Goal: Find contact information: Find contact information

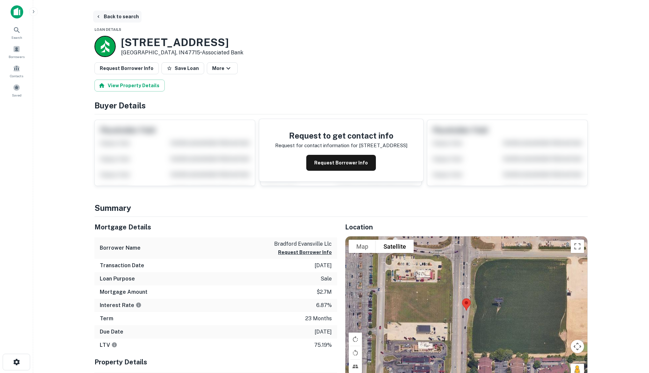
click at [122, 17] on button "Back to search" at bounding box center [117, 17] width 48 height 12
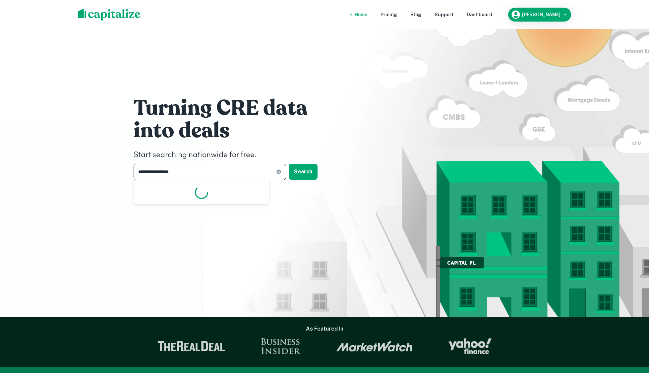
click at [200, 173] on input "**********" at bounding box center [204, 172] width 142 height 16
type input "*"
type input "**********"
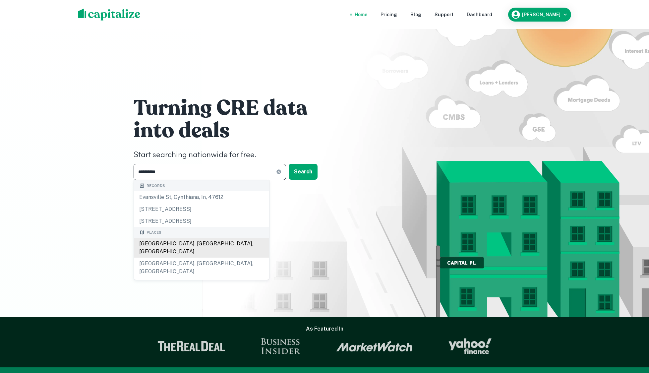
click at [174, 244] on div "[GEOGRAPHIC_DATA], [GEOGRAPHIC_DATA], [GEOGRAPHIC_DATA]" at bounding box center [201, 247] width 135 height 20
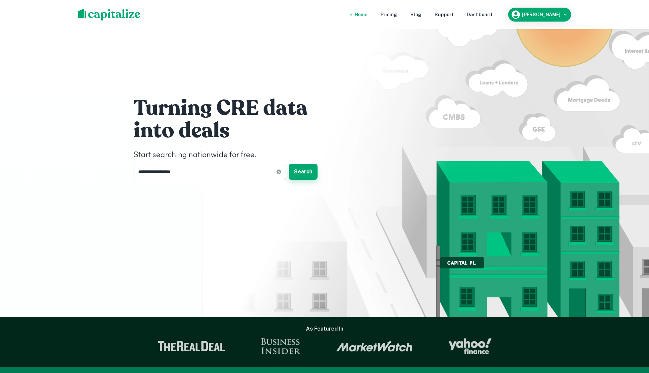
click at [308, 172] on button "Search" at bounding box center [302, 172] width 29 height 16
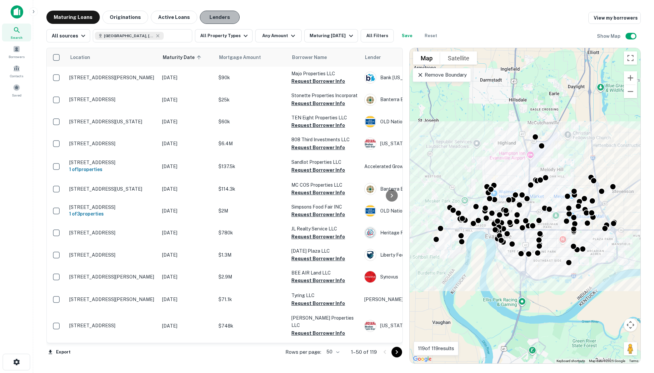
click at [210, 18] on button "Lenders" at bounding box center [220, 17] width 40 height 13
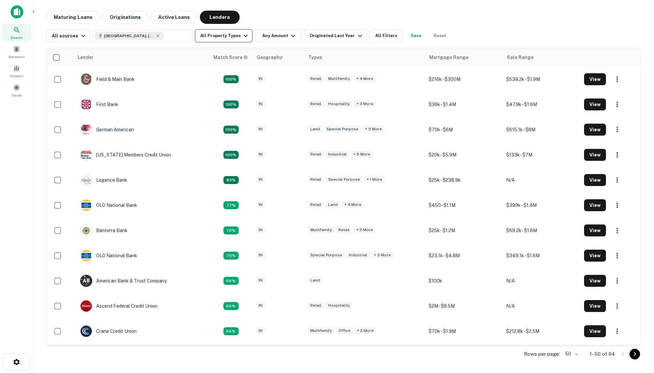
click at [220, 38] on button "All Property Types" at bounding box center [224, 35] width 58 height 13
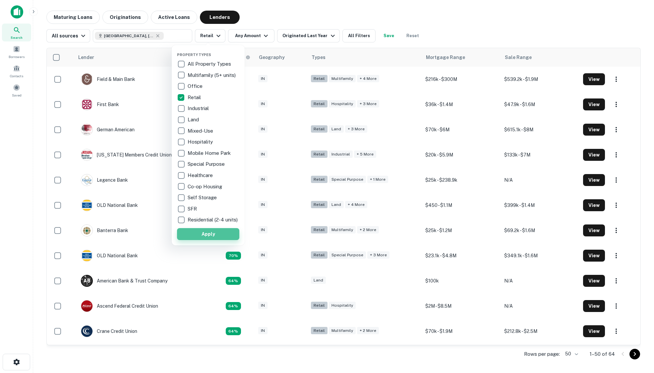
click at [208, 238] on button "Apply" at bounding box center [208, 234] width 62 height 12
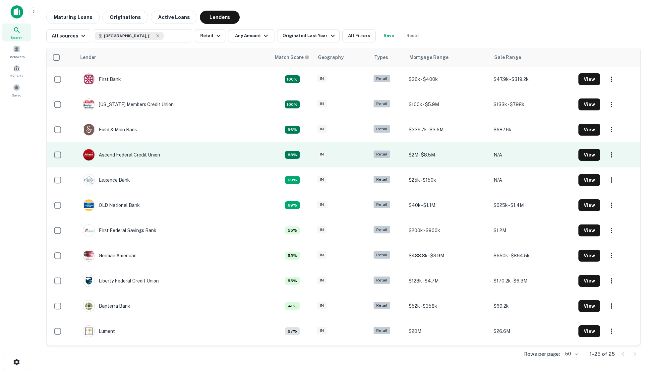
click at [122, 154] on div "Ascend Federal Credit Union" at bounding box center [121, 155] width 77 height 12
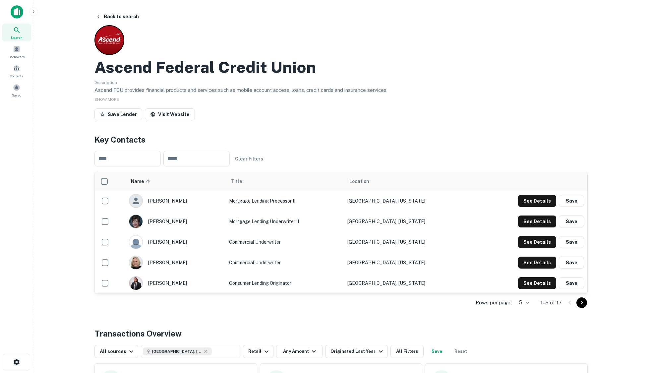
click at [578, 304] on icon "Go to next page" at bounding box center [581, 302] width 8 height 8
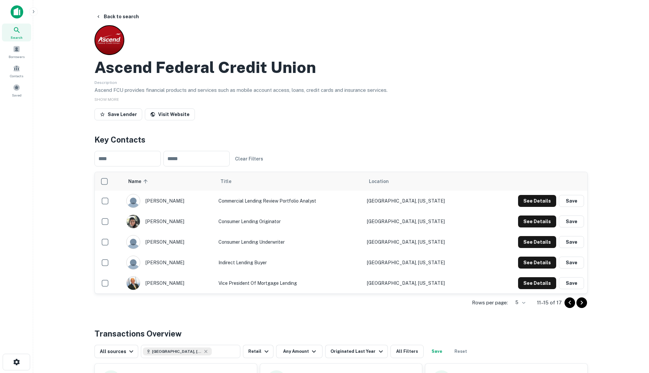
click at [583, 305] on icon "Go to next page" at bounding box center [581, 302] width 8 height 8
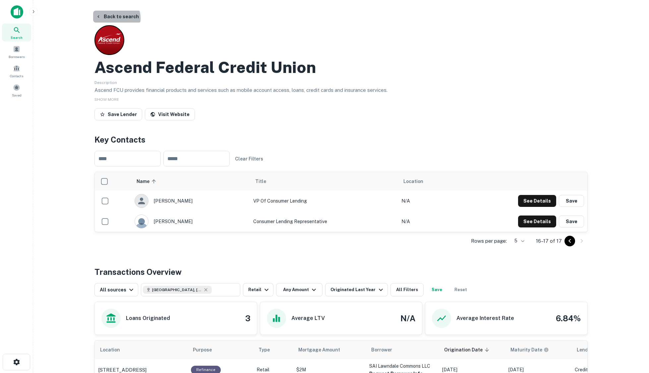
click at [115, 18] on button "Back to search" at bounding box center [117, 17] width 48 height 12
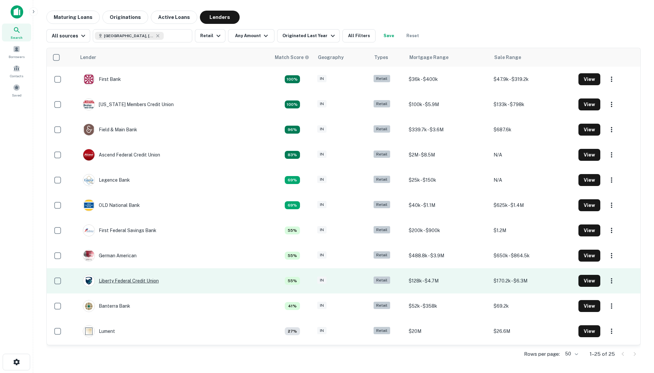
click at [140, 279] on div "Liberty Federal Credit Union" at bounding box center [121, 281] width 76 height 12
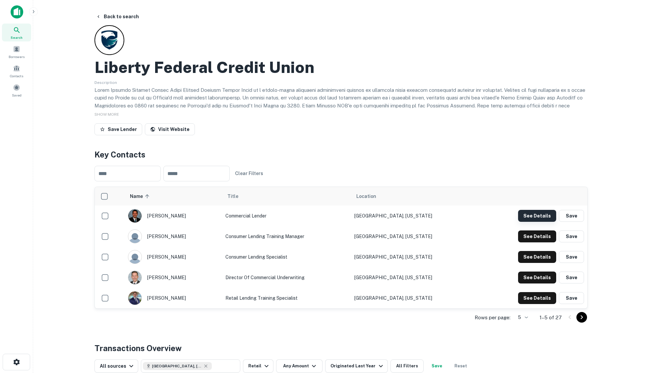
click at [526, 214] on button "See Details" at bounding box center [537, 216] width 38 height 12
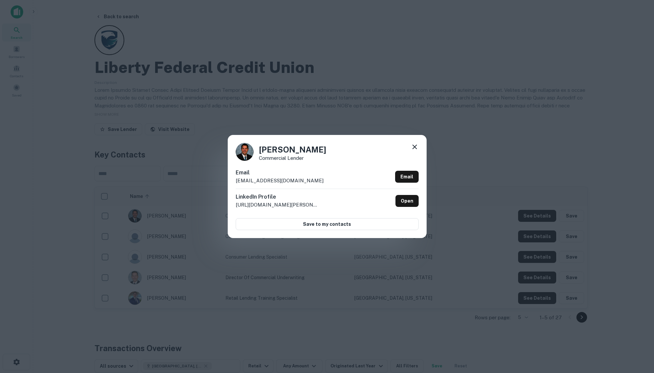
drag, startPoint x: 144, startPoint y: 30, endPoint x: 137, endPoint y: 25, distance: 8.4
click at [144, 30] on div "[PERSON_NAME] Commercial Lender Email [EMAIL_ADDRESS][DOMAIN_NAME] Email Linked…" at bounding box center [327, 186] width 654 height 373
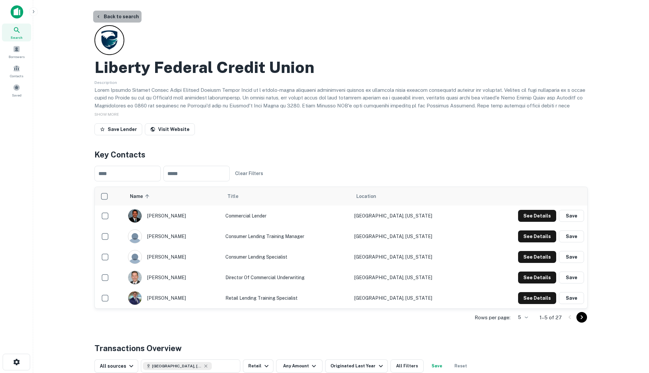
click at [119, 13] on button "Back to search" at bounding box center [117, 17] width 48 height 12
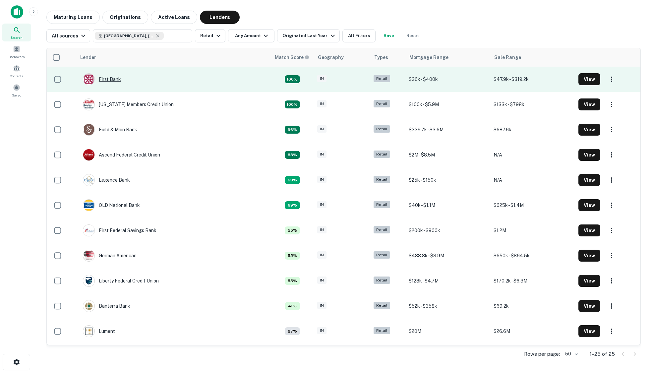
click at [114, 79] on div "First Bank" at bounding box center [102, 79] width 38 height 12
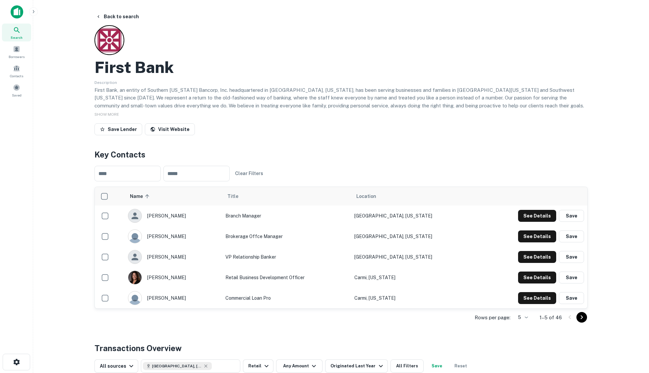
click at [581, 317] on icon "Go to next page" at bounding box center [581, 317] width 8 height 8
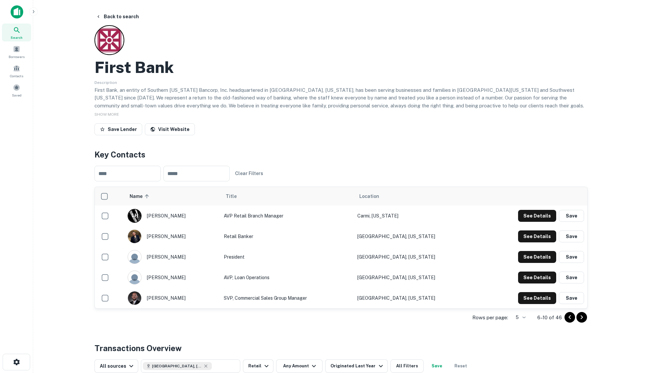
click at [581, 316] on icon "Go to next page" at bounding box center [581, 317] width 8 height 8
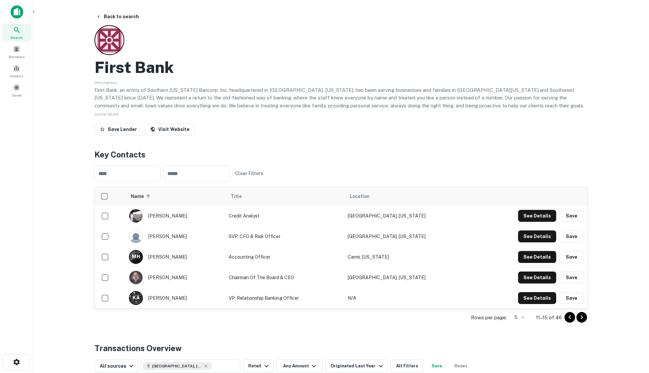
click at [581, 316] on icon "Go to next page" at bounding box center [581, 317] width 8 height 8
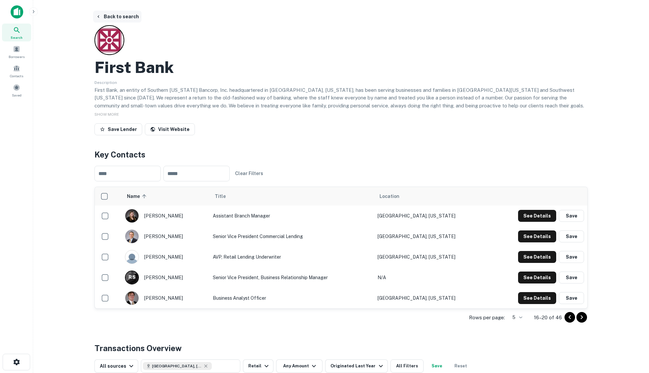
click at [122, 15] on button "Back to search" at bounding box center [117, 17] width 48 height 12
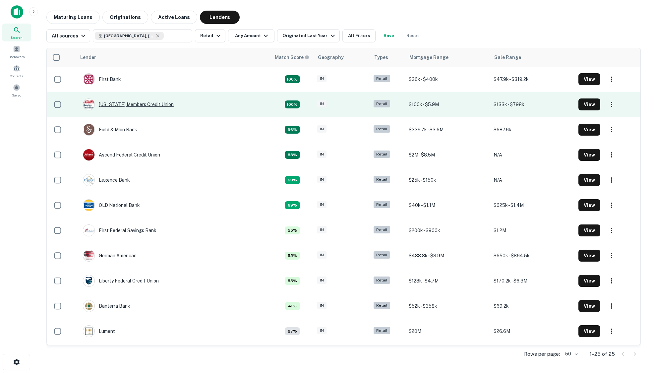
click at [139, 105] on div "[US_STATE] Members Credit Union" at bounding box center [128, 104] width 91 height 12
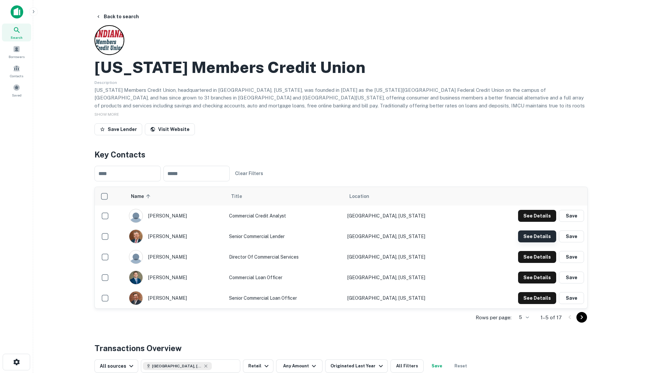
click at [535, 222] on button "See Details" at bounding box center [537, 216] width 38 height 12
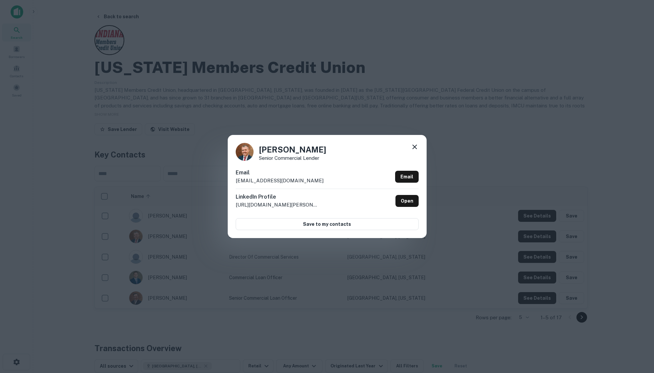
click at [201, 59] on div "[PERSON_NAME] Senior Commercial Lender Email [EMAIL_ADDRESS][DOMAIN_NAME] Email…" at bounding box center [327, 186] width 654 height 373
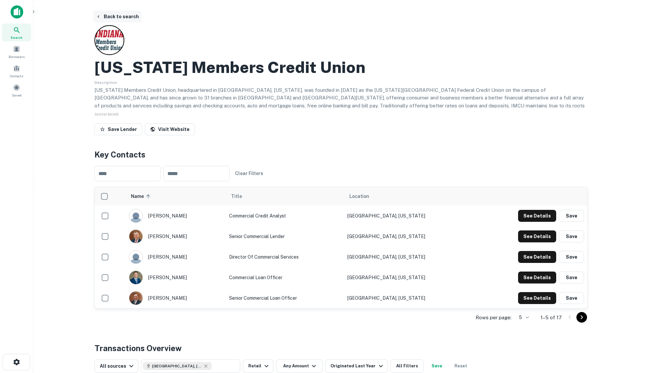
click at [111, 13] on button "Back to search" at bounding box center [117, 17] width 48 height 12
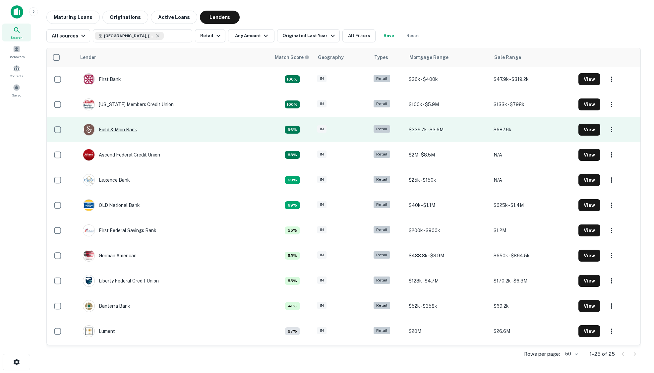
click at [127, 129] on div "Field & Main Bank" at bounding box center [110, 130] width 54 height 12
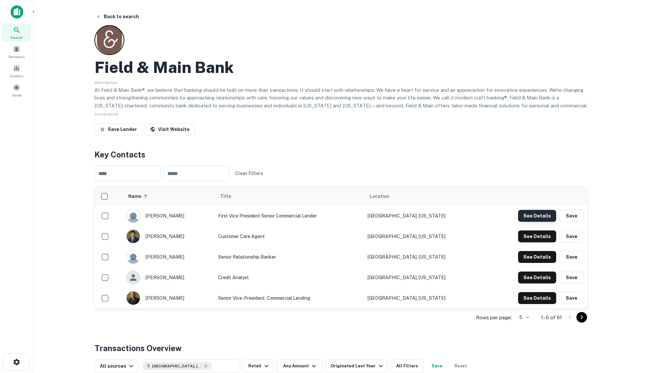
click at [525, 213] on button "See Details" at bounding box center [537, 216] width 38 height 12
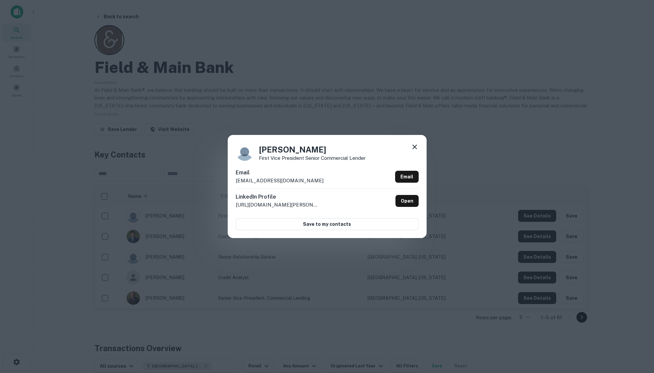
drag, startPoint x: 263, startPoint y: 13, endPoint x: 243, endPoint y: 17, distance: 20.0
click at [263, 13] on div "[PERSON_NAME] First Vice President Senior Commercial Lender Email [EMAIL_ADDRES…" at bounding box center [327, 186] width 654 height 373
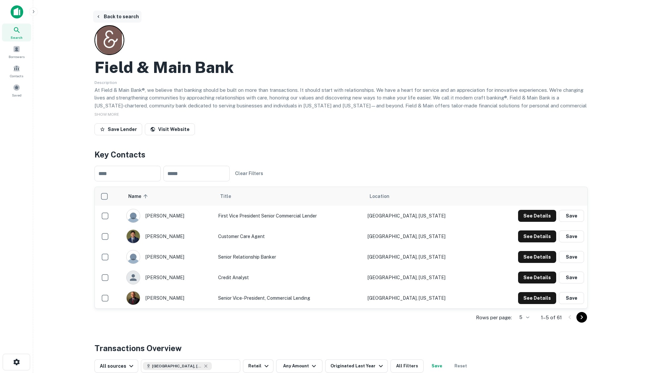
click at [128, 18] on button "Back to search" at bounding box center [117, 17] width 48 height 12
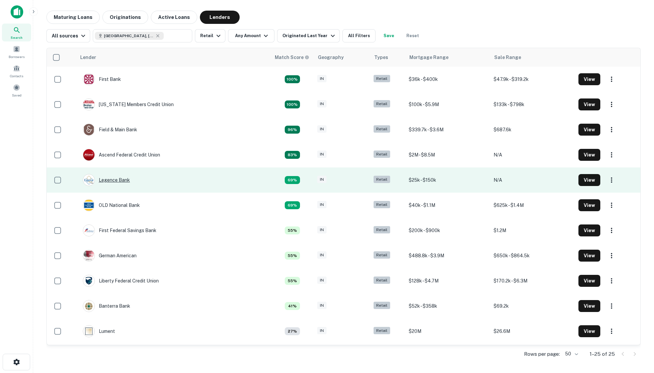
click at [112, 178] on div "Legence Bank" at bounding box center [106, 180] width 47 height 12
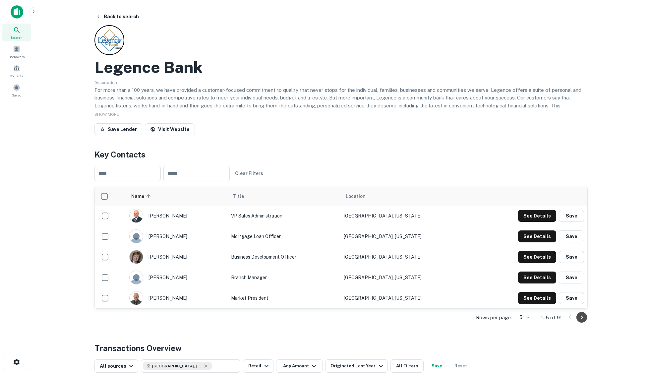
click at [584, 319] on icon "Go to next page" at bounding box center [581, 317] width 8 height 8
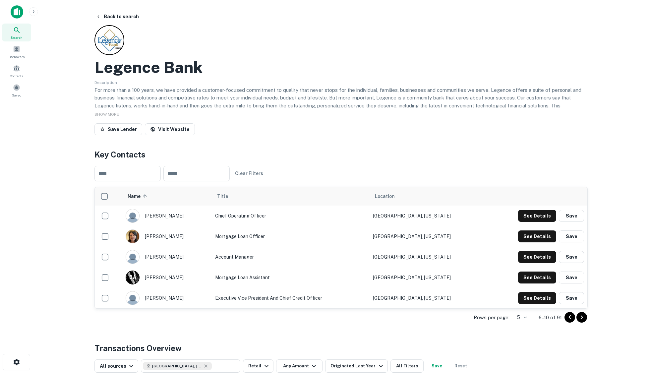
click at [584, 316] on icon "Go to next page" at bounding box center [581, 317] width 8 height 8
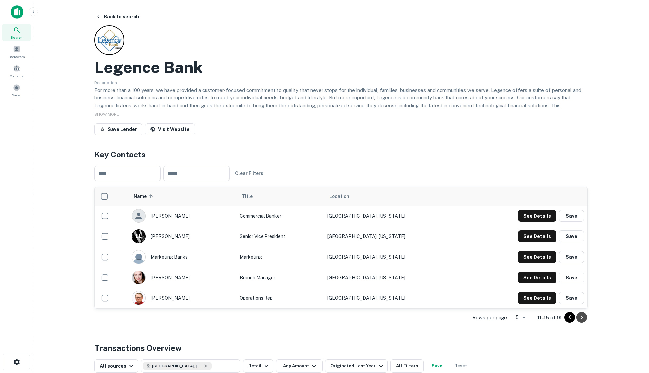
click at [583, 316] on icon "Go to next page" at bounding box center [581, 317] width 8 height 8
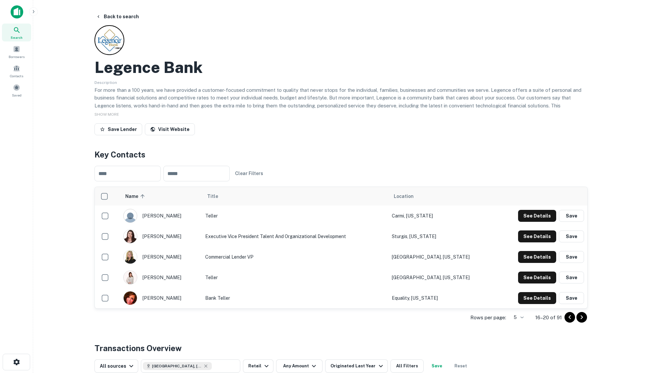
click at [583, 316] on icon "Go to next page" at bounding box center [581, 317] width 8 height 8
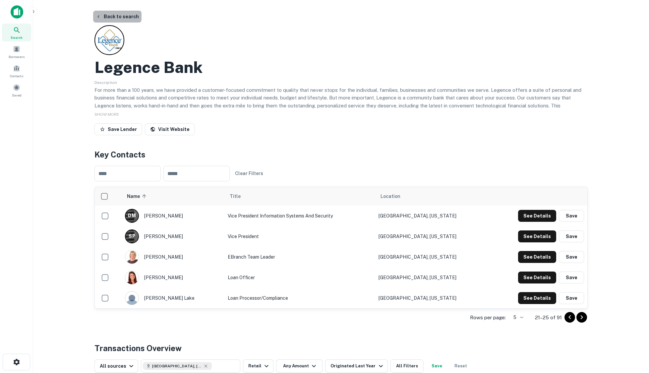
click at [127, 15] on button "Back to search" at bounding box center [117, 17] width 48 height 12
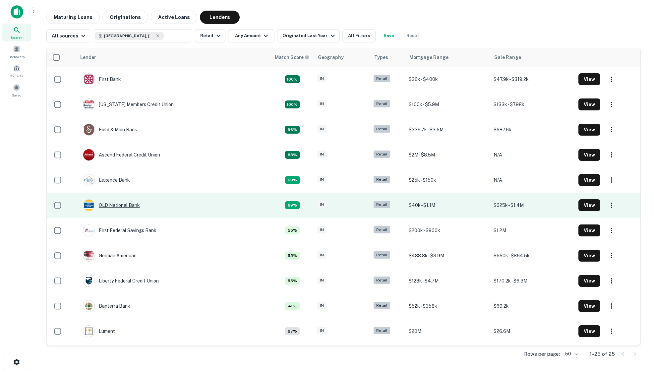
click at [126, 205] on div "OLD National Bank" at bounding box center [111, 205] width 57 height 12
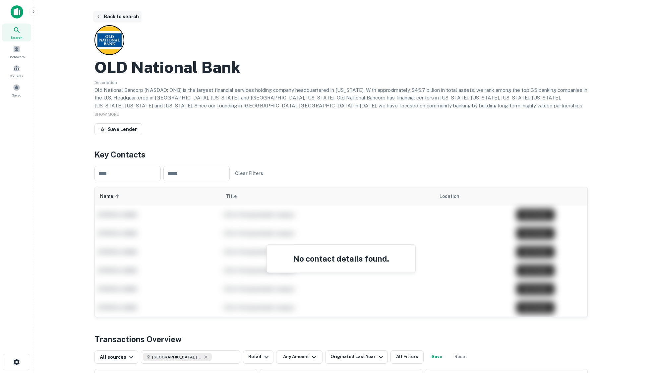
click at [118, 14] on button "Back to search" at bounding box center [117, 17] width 48 height 12
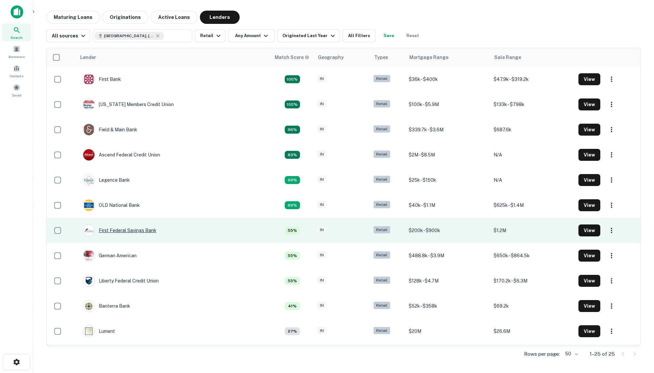
click at [126, 232] on div "First Federal Savings Bank" at bounding box center [120, 230] width 74 height 12
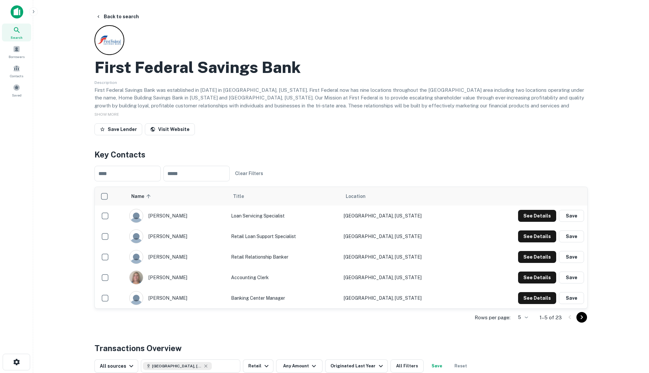
click at [582, 320] on icon "Go to next page" at bounding box center [581, 317] width 8 height 8
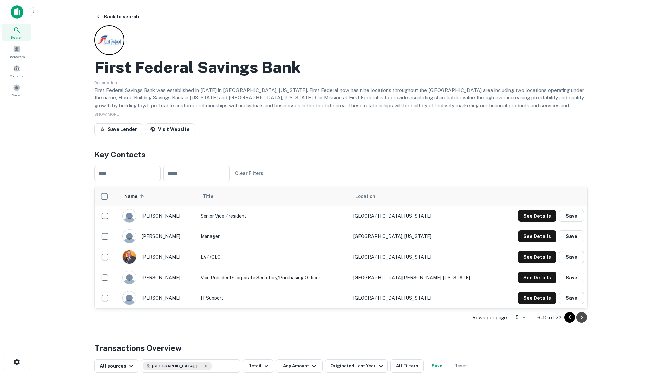
click at [583, 320] on icon "Go to next page" at bounding box center [581, 317] width 8 height 8
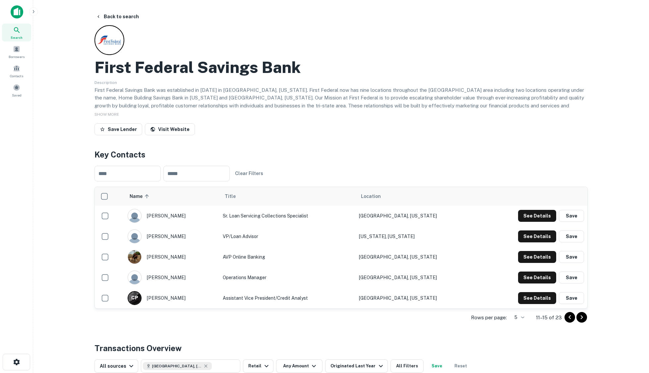
click at [583, 320] on icon "Go to next page" at bounding box center [581, 317] width 8 height 8
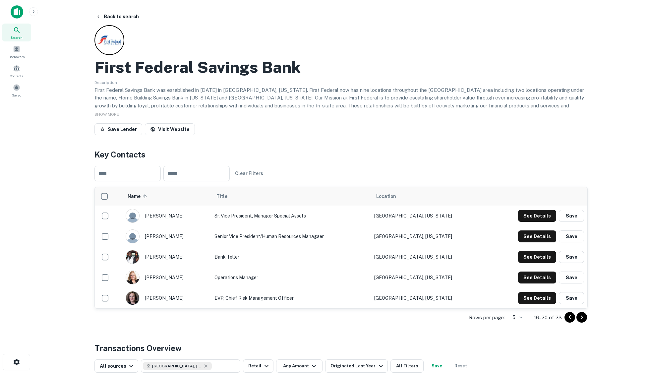
click at [583, 320] on icon "Go to next page" at bounding box center [581, 317] width 8 height 8
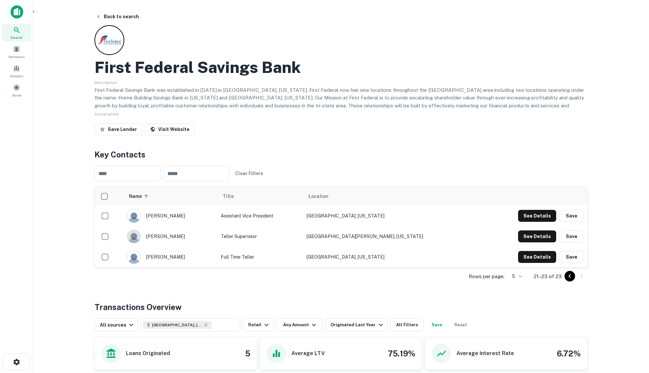
click at [569, 275] on icon "Go to previous page" at bounding box center [569, 276] width 2 height 4
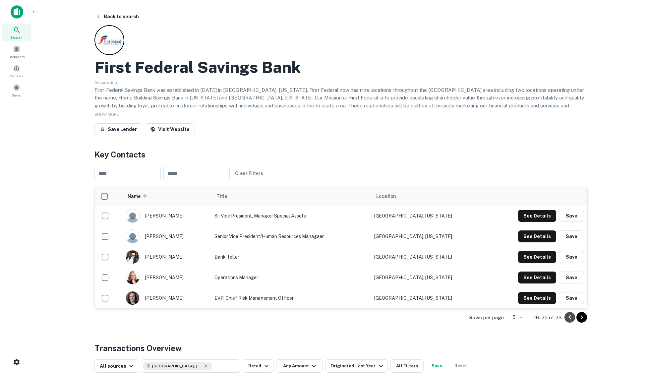
click at [569, 320] on icon "Go to previous page" at bounding box center [569, 317] width 8 height 8
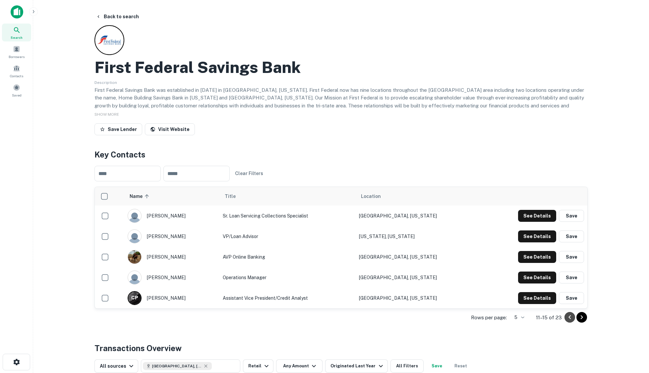
click at [569, 320] on icon "Go to previous page" at bounding box center [569, 317] width 8 height 8
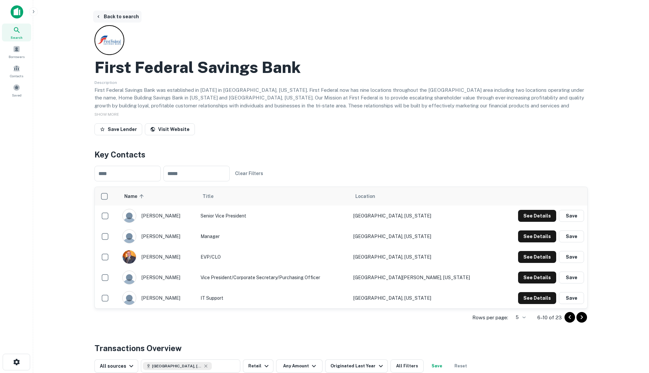
click at [126, 15] on button "Back to search" at bounding box center [117, 17] width 48 height 12
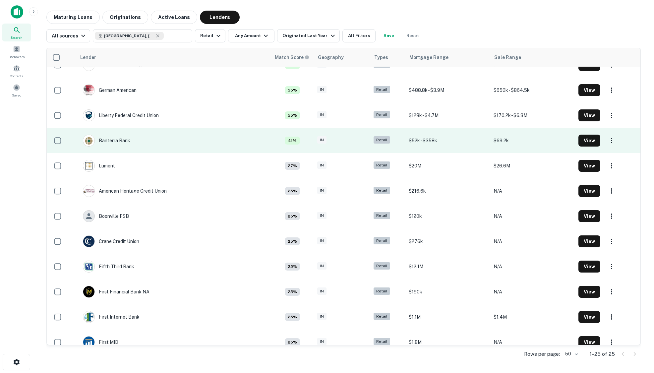
scroll to position [166, 0]
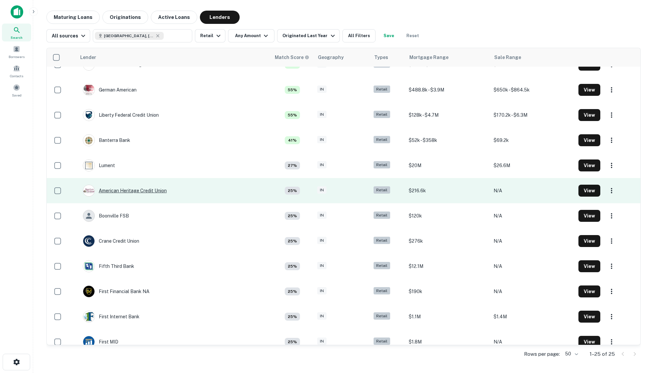
click at [133, 188] on div "American Heritage Credit Union" at bounding box center [125, 190] width 84 height 12
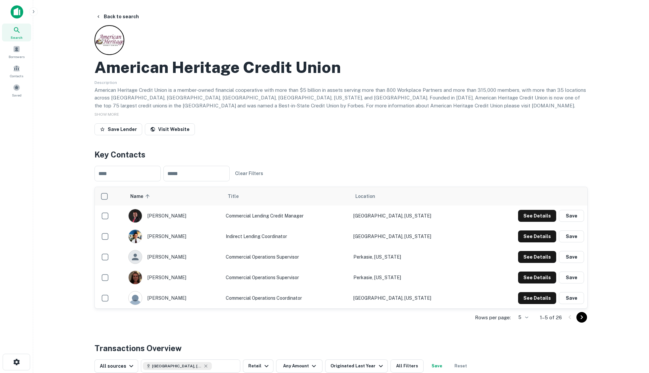
click at [583, 320] on icon "Go to next page" at bounding box center [581, 317] width 8 height 8
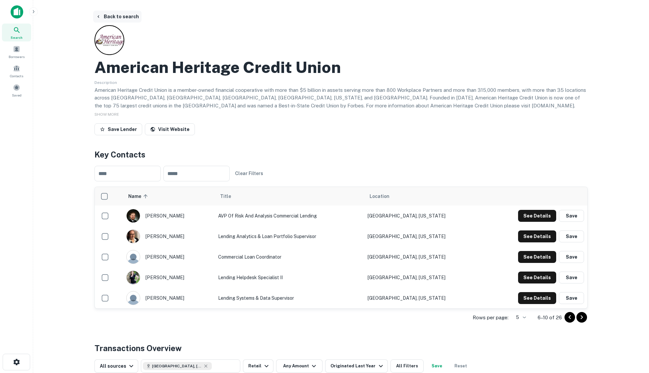
click at [124, 17] on button "Back to search" at bounding box center [117, 17] width 48 height 12
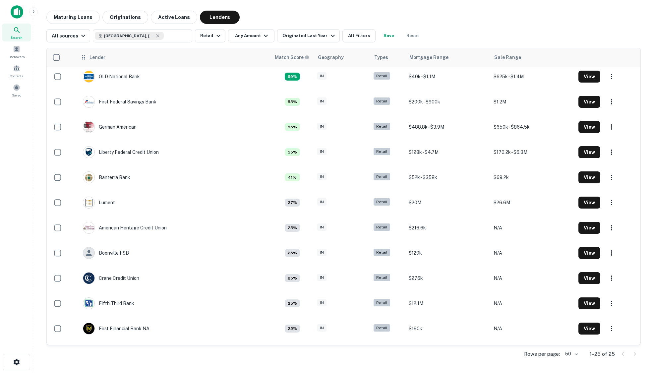
scroll to position [166, 0]
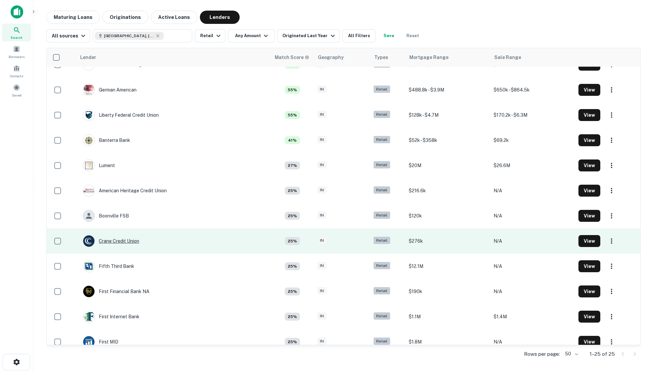
click at [124, 238] on div "Crane Credit Union" at bounding box center [111, 241] width 56 height 12
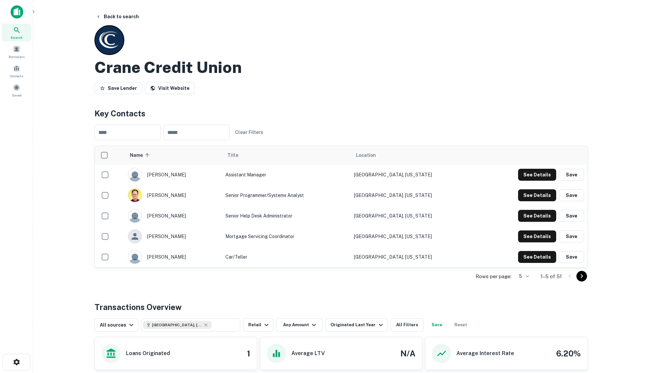
click at [581, 275] on icon "Go to next page" at bounding box center [581, 276] width 8 height 8
click at [581, 275] on icon "Go to next page" at bounding box center [581, 276] width 2 height 4
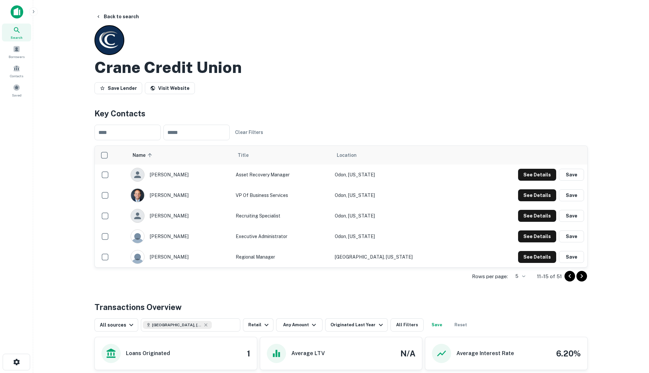
click at [581, 275] on icon "Go to next page" at bounding box center [581, 276] width 2 height 4
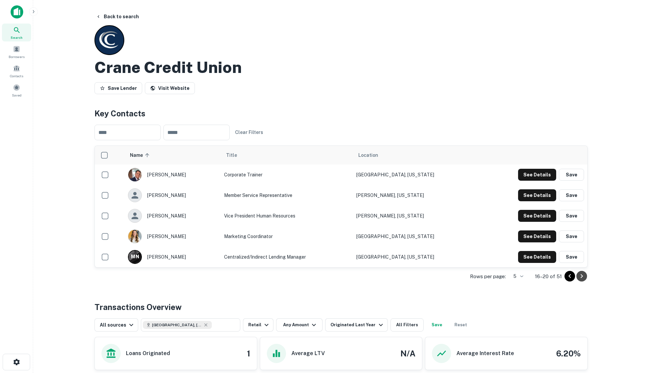
click at [581, 275] on icon "Go to next page" at bounding box center [581, 276] width 2 height 4
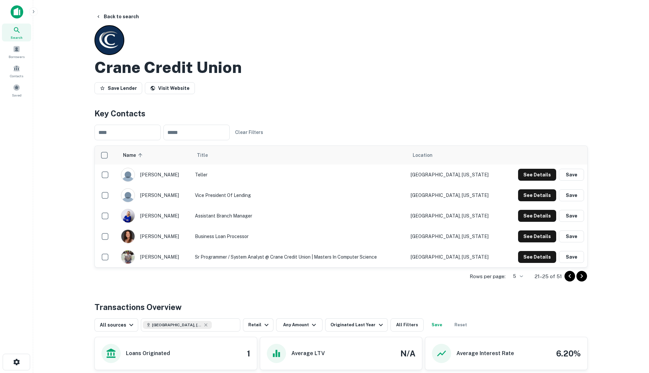
click at [581, 275] on icon "Go to next page" at bounding box center [581, 276] width 2 height 4
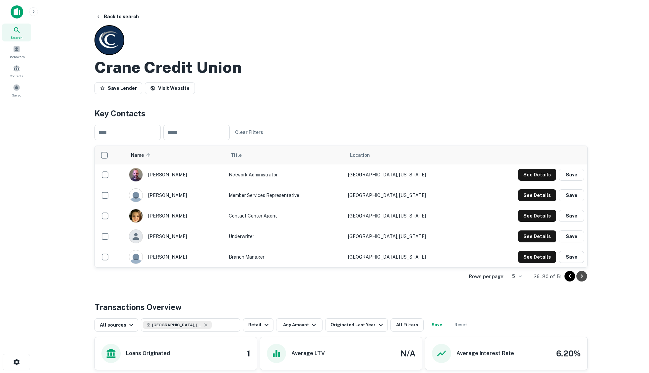
click at [581, 275] on icon "Go to next page" at bounding box center [581, 276] width 2 height 4
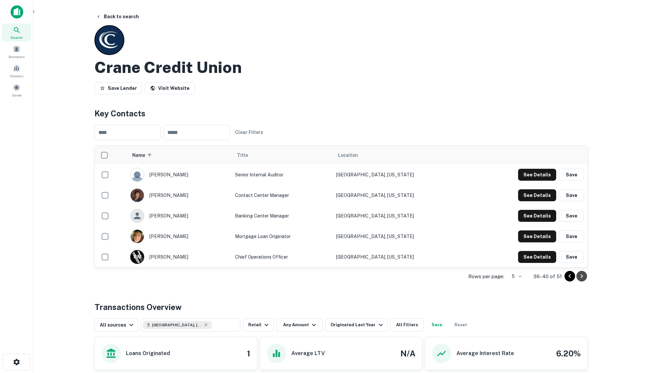
click at [581, 275] on icon "Go to next page" at bounding box center [581, 276] width 2 height 4
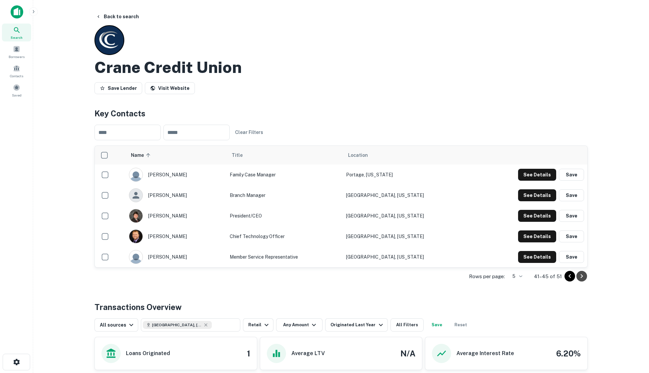
click at [581, 277] on icon "Go to next page" at bounding box center [581, 276] width 8 height 8
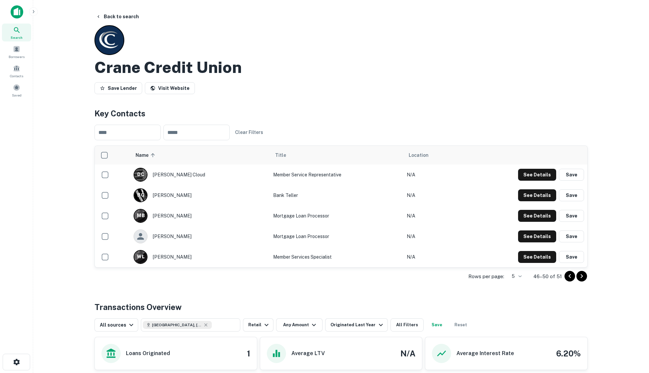
click at [564, 277] on button "Go to previous page" at bounding box center [569, 276] width 11 height 11
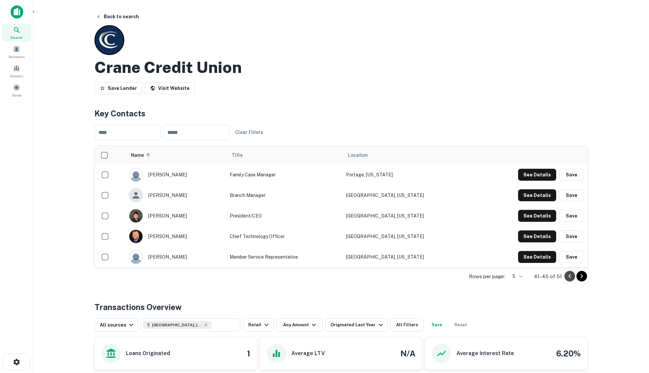
click at [565, 277] on icon "Go to previous page" at bounding box center [569, 276] width 8 height 8
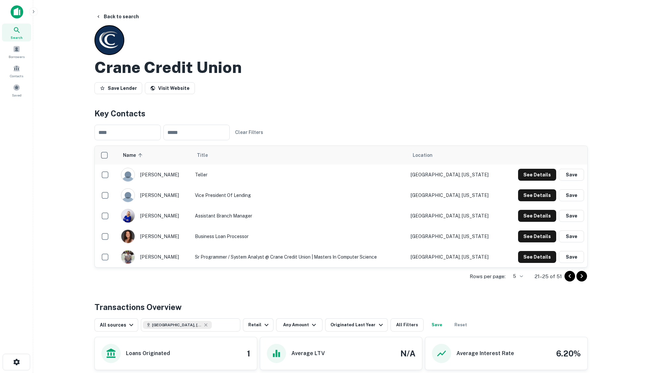
click at [565, 277] on icon "Go to previous page" at bounding box center [569, 276] width 8 height 8
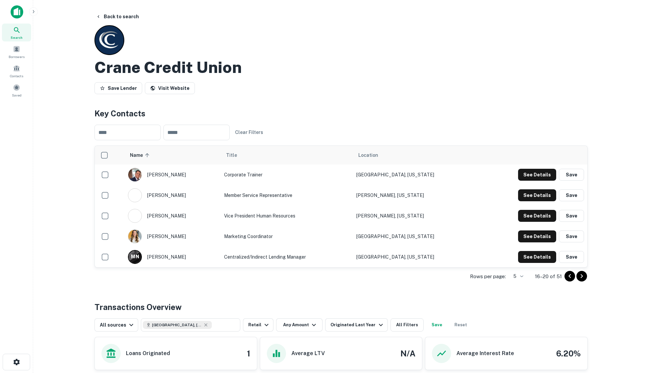
click at [565, 277] on icon "Go to previous page" at bounding box center [569, 276] width 8 height 8
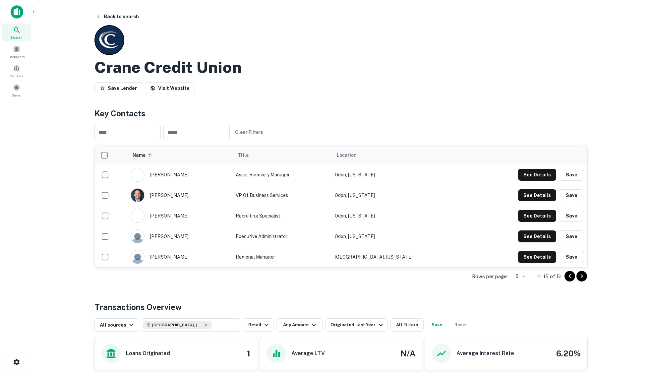
click at [565, 277] on icon "Go to previous page" at bounding box center [569, 276] width 8 height 8
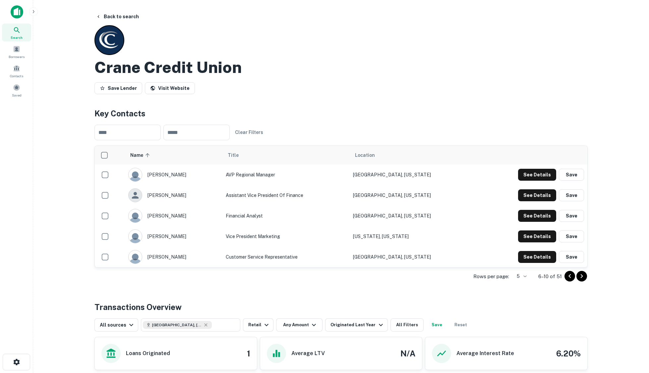
click at [565, 277] on icon "Go to previous page" at bounding box center [569, 276] width 8 height 8
click at [583, 277] on icon "Go to next page" at bounding box center [581, 276] width 8 height 8
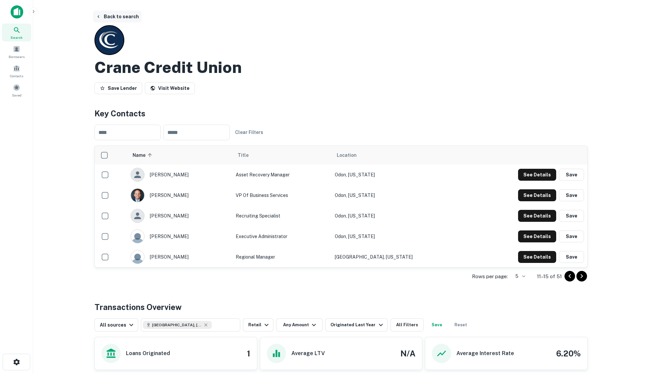
click at [125, 18] on button "Back to search" at bounding box center [117, 17] width 48 height 12
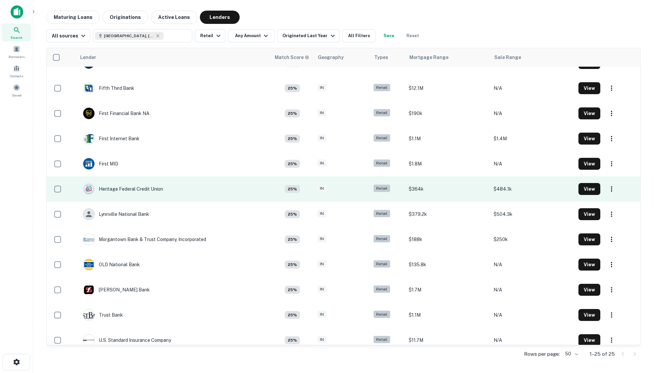
scroll to position [351, 0]
